Goal: Navigation & Orientation: Find specific page/section

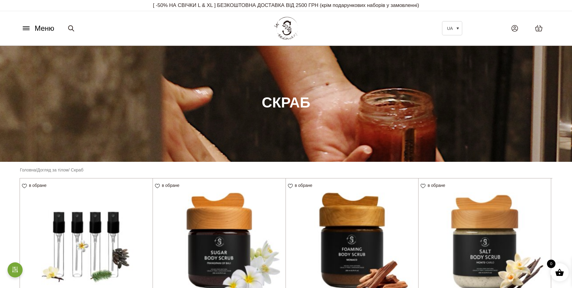
click at [24, 27] on icon at bounding box center [26, 28] width 10 height 6
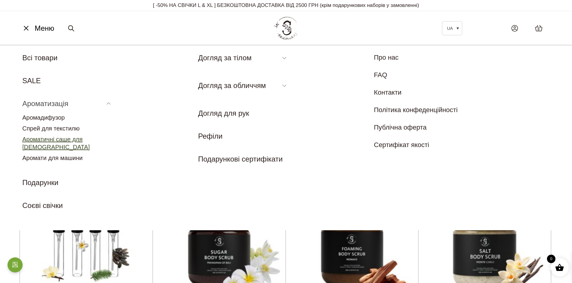
click at [90, 141] on link "Ароматичні саше для [DEMOGRAPHIC_DATA]" at bounding box center [56, 143] width 68 height 14
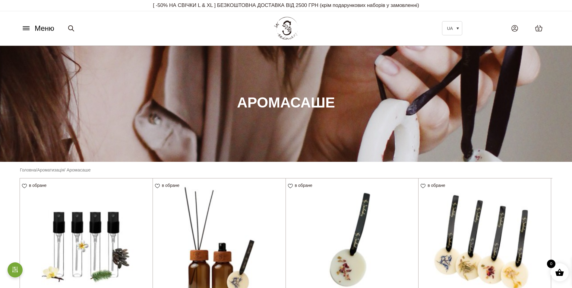
click at [26, 29] on icon at bounding box center [26, 28] width 10 height 6
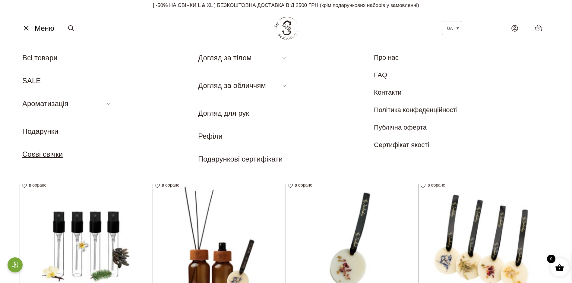
click at [40, 154] on link "Соєві свічки" at bounding box center [42, 154] width 40 height 8
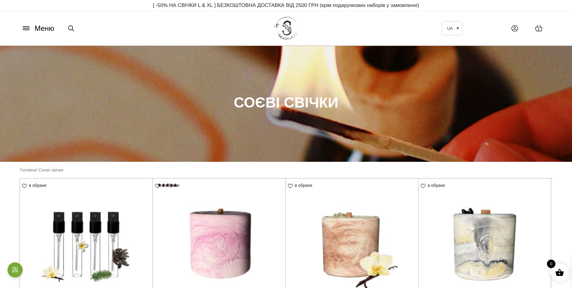
scroll to position [30, 0]
